Goal: Task Accomplishment & Management: Manage account settings

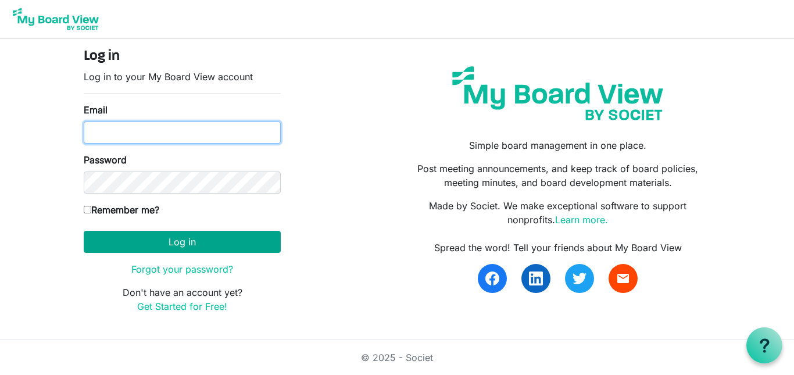
type input "hccemj@gmail.com"
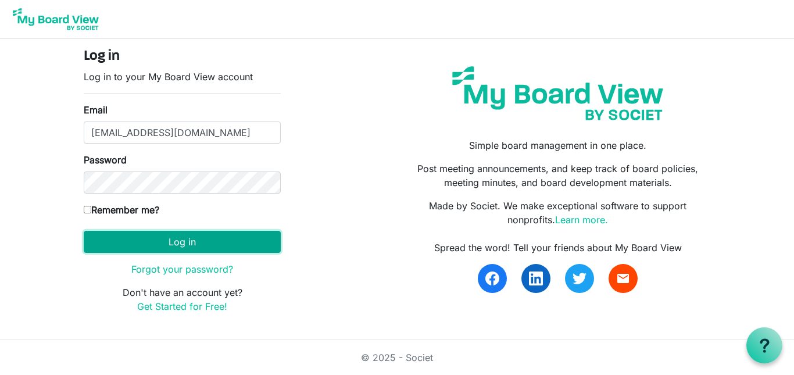
click at [205, 250] on button "Log in" at bounding box center [182, 242] width 197 height 22
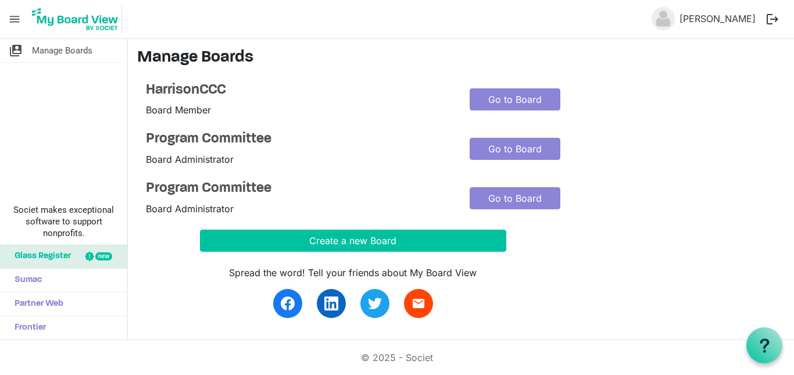
click at [768, 22] on button "logout" at bounding box center [772, 19] width 24 height 24
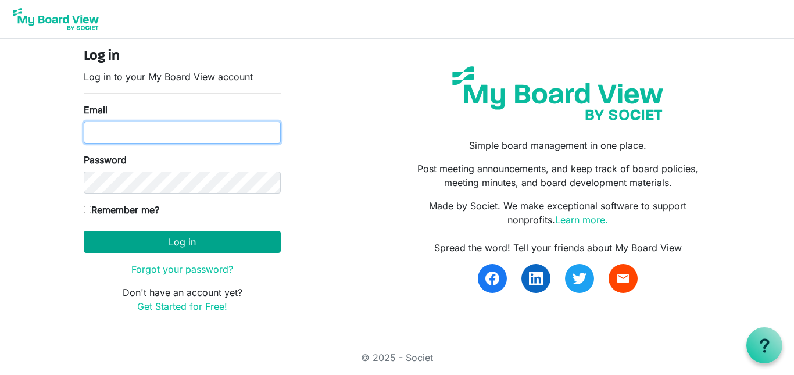
type input "hccemj@gmail.com"
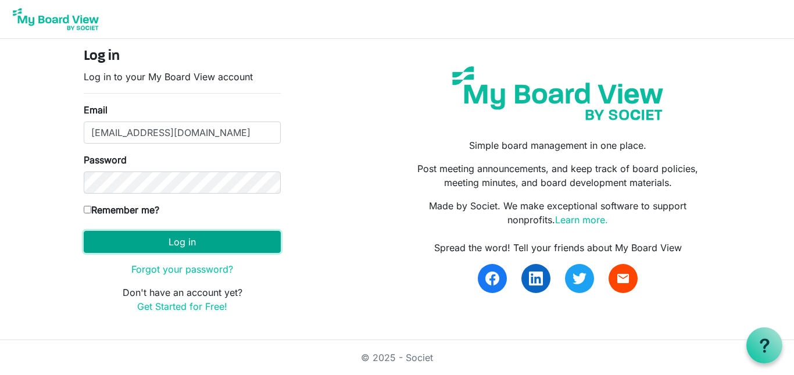
click at [173, 240] on button "Log in" at bounding box center [182, 242] width 197 height 22
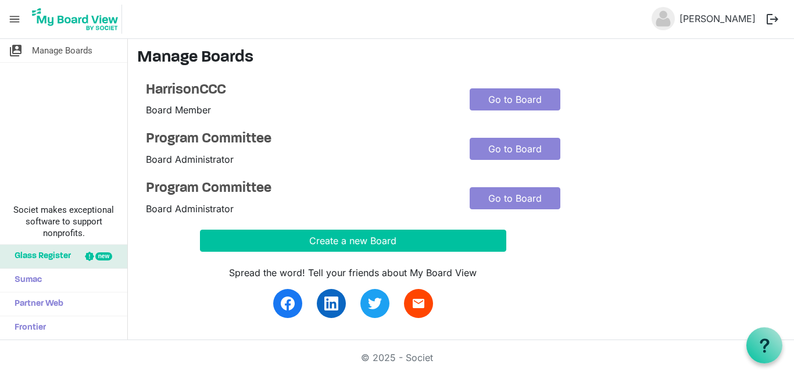
click at [769, 15] on button "logout" at bounding box center [772, 19] width 24 height 24
